Goal: Task Accomplishment & Management: Manage account settings

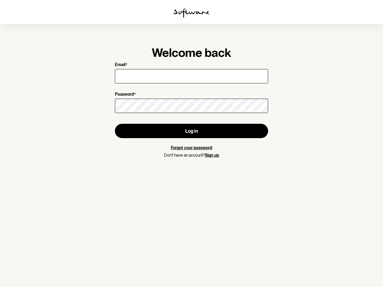
click at [192, 13] on img at bounding box center [192, 13] width 36 height 10
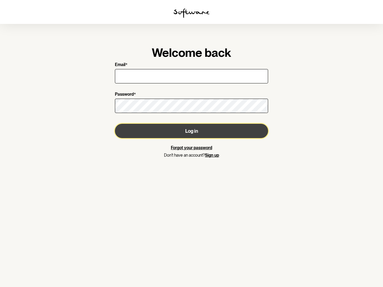
click at [192, 131] on button "Log in" at bounding box center [191, 131] width 153 height 14
